Goal: Book appointment/travel/reservation: Book appointment/travel/reservation

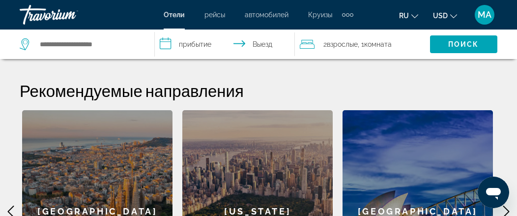
scroll to position [189, 0]
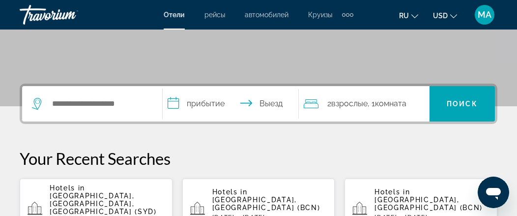
click at [253, 196] on p "Hotels in [GEOGRAPHIC_DATA], [GEOGRAPHIC_DATA] (BCN)" at bounding box center [269, 200] width 115 height 24
click at [253, 196] on app-hotels-landing "**********" at bounding box center [258, 156] width 517 height 690
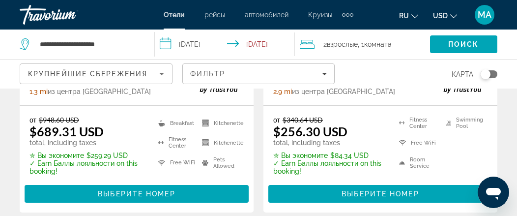
scroll to position [1023, 0]
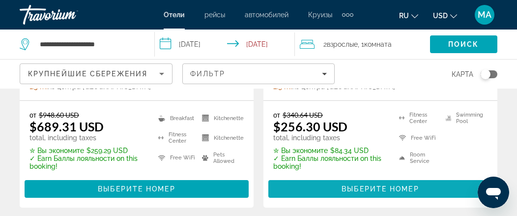
click at [386, 185] on span "Выберите номер" at bounding box center [380, 189] width 77 height 8
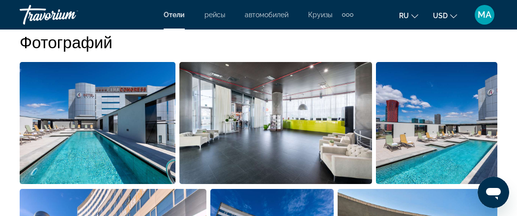
scroll to position [689, 0]
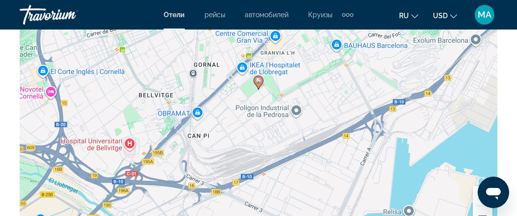
scroll to position [1239, 0]
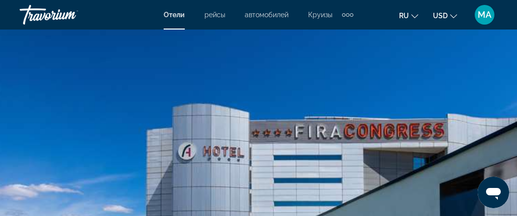
scroll to position [0, 0]
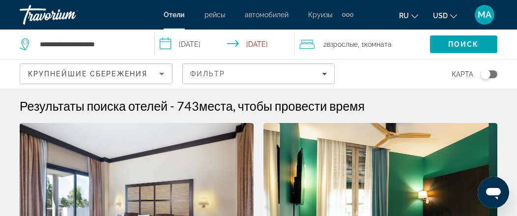
click at [164, 44] on input "**********" at bounding box center [227, 46] width 144 height 32
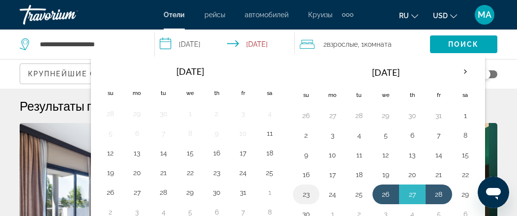
click at [300, 192] on button "23" at bounding box center [307, 194] width 16 height 14
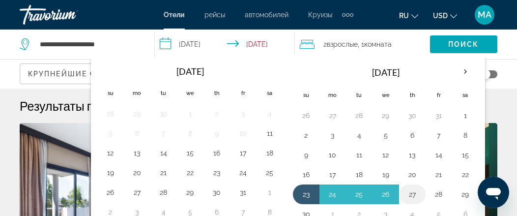
click at [407, 191] on button "27" at bounding box center [413, 194] width 16 height 14
type input "**********"
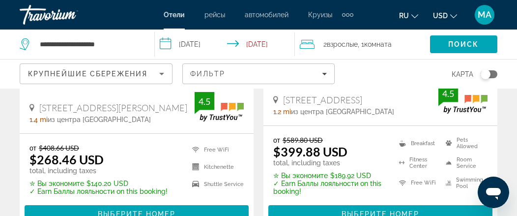
scroll to position [630, 0]
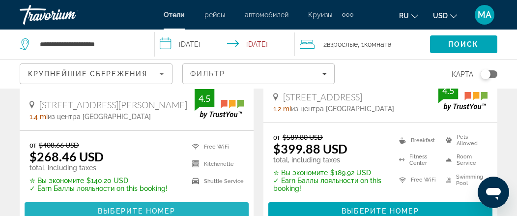
click at [129, 207] on span "Выберите номер" at bounding box center [136, 211] width 77 height 8
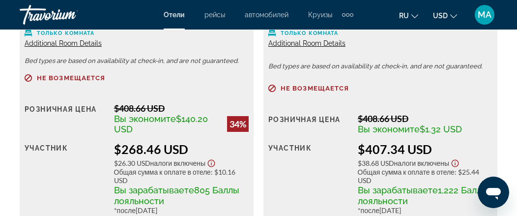
scroll to position [1869, 0]
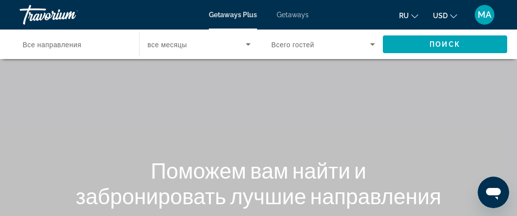
scroll to position [189, 0]
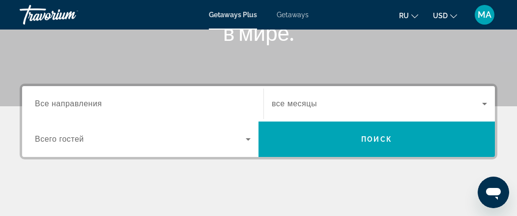
click at [88, 104] on span "Все направления" at bounding box center [68, 103] width 67 height 8
click at [88, 104] on input "Destination Все направления" at bounding box center [143, 104] width 216 height 12
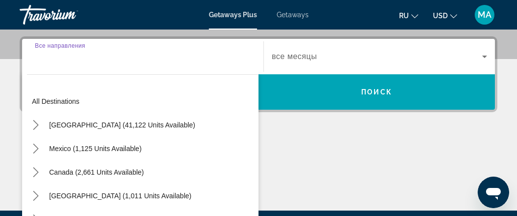
scroll to position [240, 0]
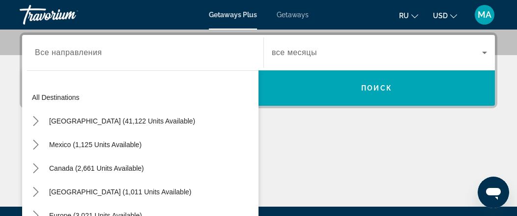
click at [393, 170] on div "Main content" at bounding box center [259, 170] width 478 height 74
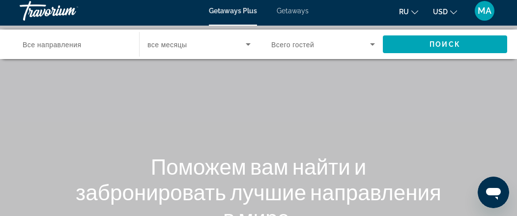
scroll to position [0, 0]
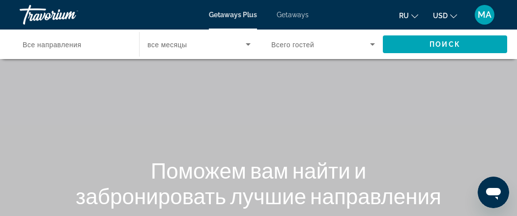
click at [294, 15] on span "Getaways" at bounding box center [293, 15] width 32 height 8
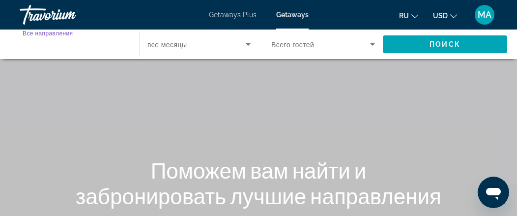
click at [91, 42] on input "Destination Все направления" at bounding box center [75, 45] width 104 height 12
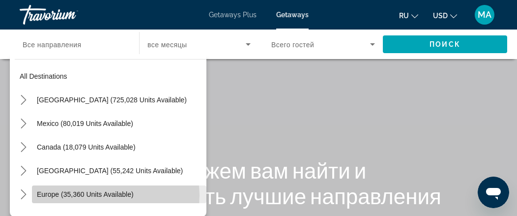
click at [114, 195] on span "Europe (35,360 units available)" at bounding box center [85, 194] width 97 height 8
type input "**********"
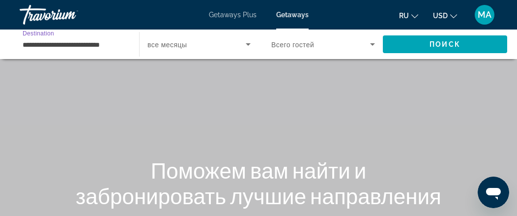
click at [248, 44] on icon "Search widget" at bounding box center [248, 44] width 5 height 2
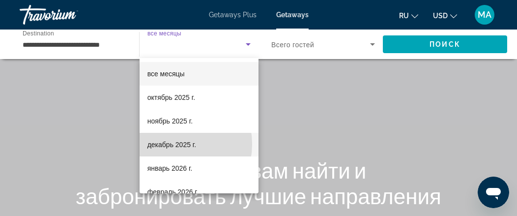
click at [170, 144] on span "декабрь 2025 г." at bounding box center [172, 145] width 49 height 12
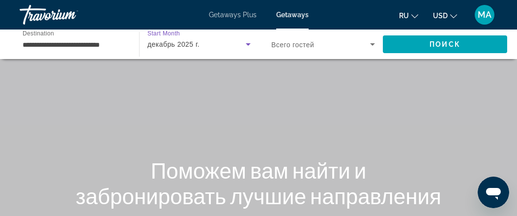
click at [374, 43] on icon "Search widget" at bounding box center [373, 44] width 12 height 12
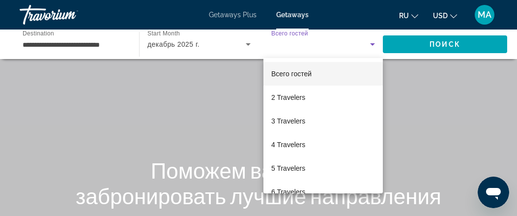
click at [448, 45] on div at bounding box center [258, 108] width 517 height 216
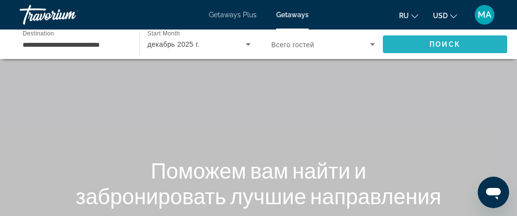
click at [446, 45] on span "Поиск" at bounding box center [445, 44] width 31 height 8
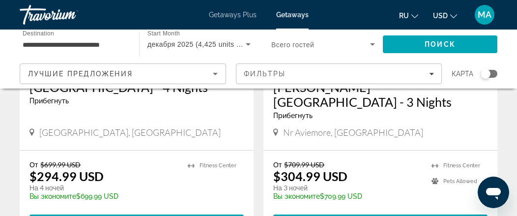
scroll to position [1094, 0]
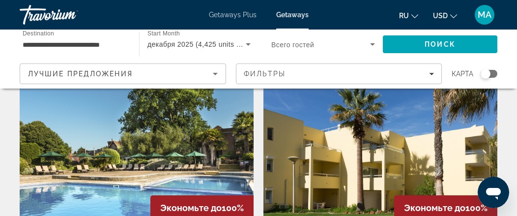
click at [111, 168] on img "Main content" at bounding box center [137, 151] width 234 height 157
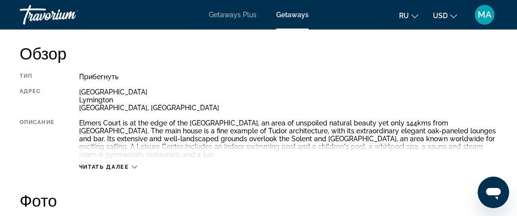
scroll to position [484, 0]
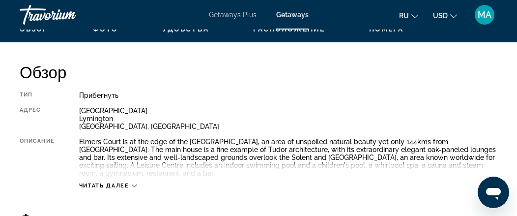
click at [411, 14] on button "ru English Español Français Italiano Português русский" at bounding box center [408, 15] width 19 height 14
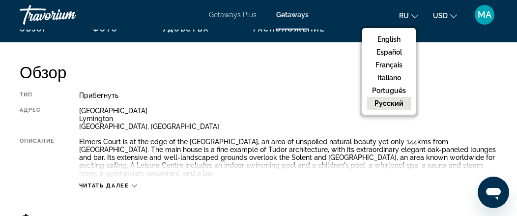
click at [392, 104] on button "русский" at bounding box center [389, 103] width 44 height 13
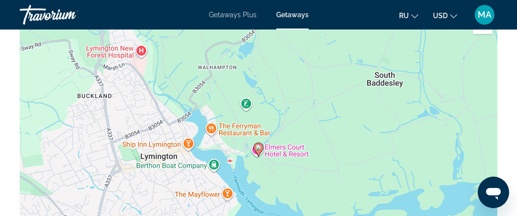
scroll to position [1601, 0]
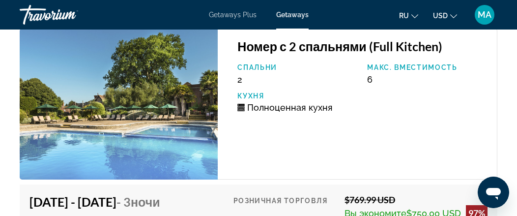
scroll to position [2278, 0]
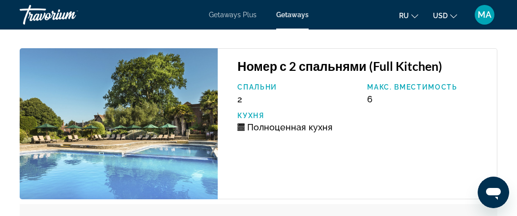
click at [75, 154] on img "Main content" at bounding box center [119, 123] width 198 height 151
click at [97, 137] on img "Main content" at bounding box center [119, 123] width 198 height 151
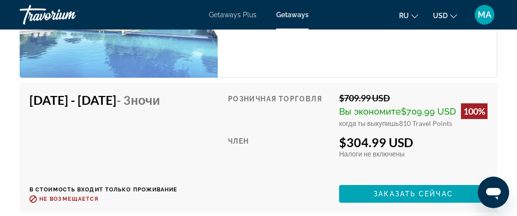
scroll to position [1900, 0]
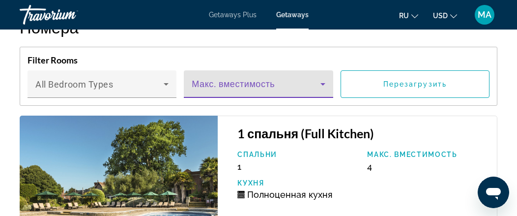
click at [325, 82] on icon "Main content" at bounding box center [323, 84] width 12 height 12
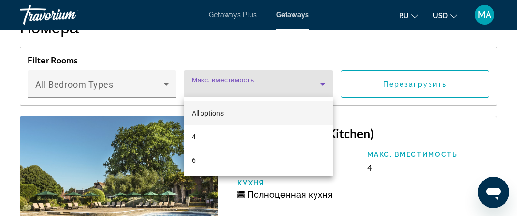
click at [165, 80] on div at bounding box center [258, 108] width 517 height 216
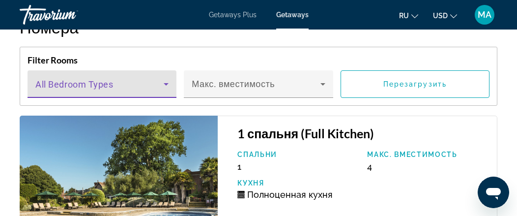
click at [166, 83] on icon "Main content" at bounding box center [166, 84] width 5 height 2
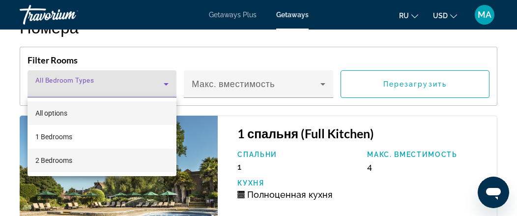
click at [49, 162] on span "2 Bedrooms" at bounding box center [53, 160] width 37 height 12
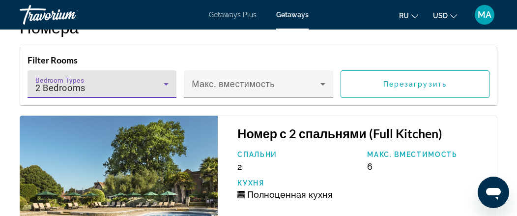
scroll to position [2089, 0]
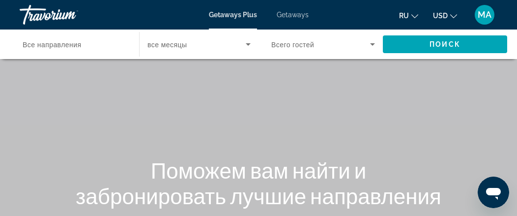
click at [57, 48] on span "Все направления" at bounding box center [52, 45] width 59 height 8
click at [57, 48] on input "Destination Все направления" at bounding box center [75, 45] width 104 height 12
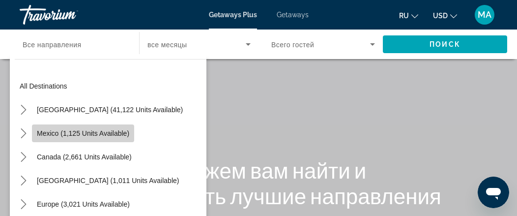
click at [66, 135] on span "Mexico (1,125 units available)" at bounding box center [83, 133] width 92 height 8
type input "**********"
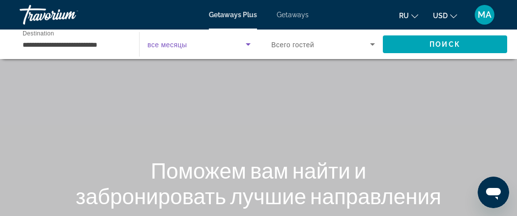
click at [249, 44] on icon "Search widget" at bounding box center [248, 44] width 5 height 2
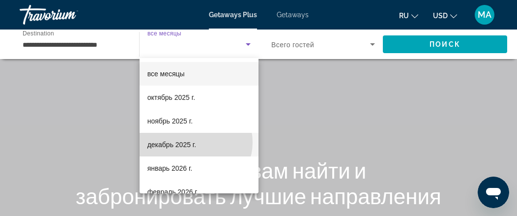
click at [194, 142] on span "декабрь 2025 г." at bounding box center [172, 145] width 49 height 12
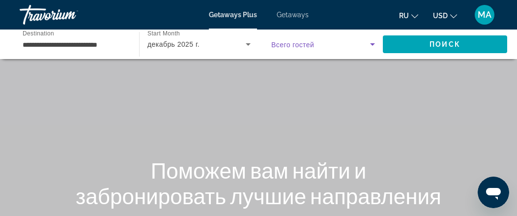
click at [372, 45] on icon "Search widget" at bounding box center [372, 44] width 5 height 2
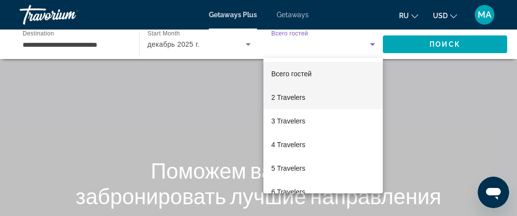
click at [292, 96] on span "2 Travelers" at bounding box center [288, 97] width 34 height 12
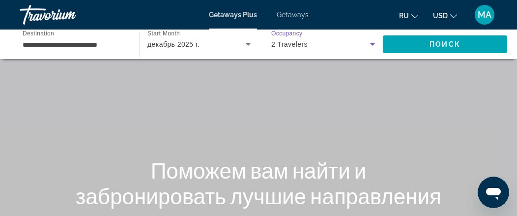
scroll to position [189, 0]
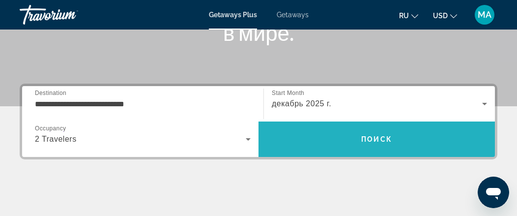
click at [387, 139] on span "Поиск" at bounding box center [376, 139] width 31 height 8
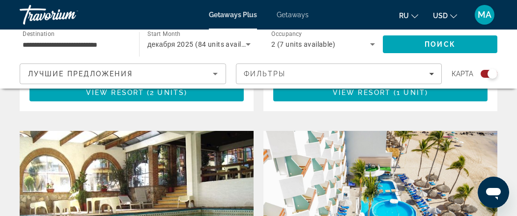
scroll to position [2113, 0]
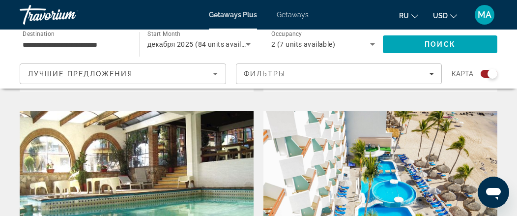
click at [157, 121] on img "Main content" at bounding box center [137, 189] width 234 height 157
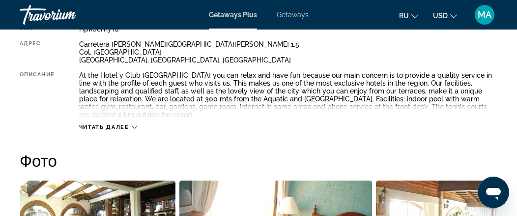
scroll to position [551, 0]
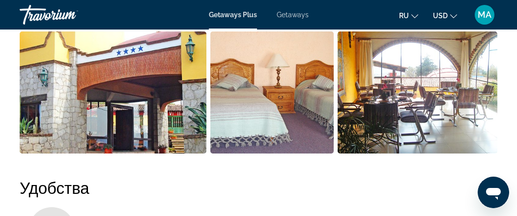
scroll to position [846, 0]
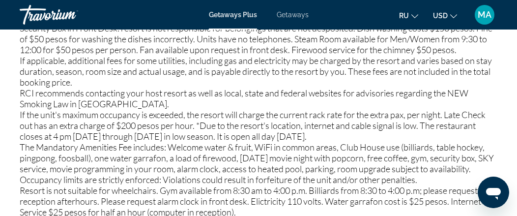
scroll to position [1377, 0]
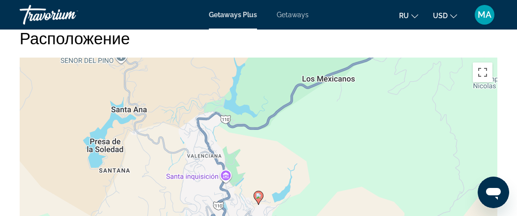
scroll to position [1635, 0]
